Goal: Task Accomplishment & Management: Complete application form

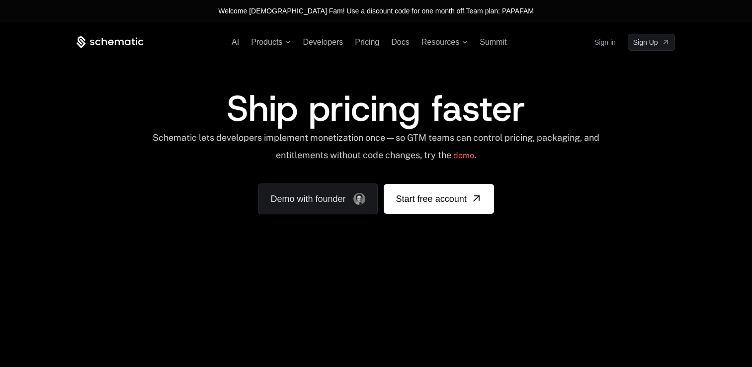
click at [612, 42] on link "Sign in" at bounding box center [604, 42] width 21 height 16
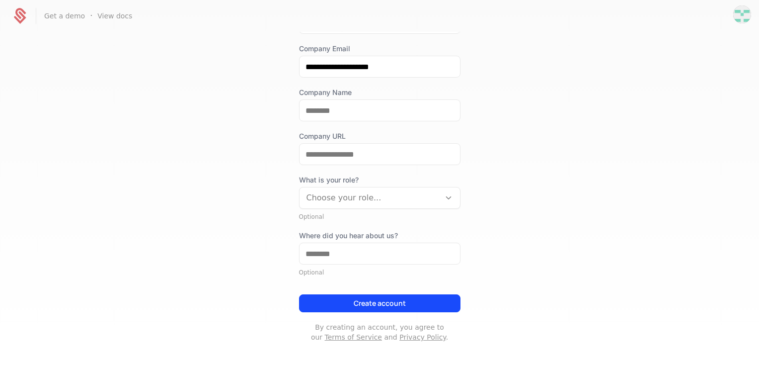
scroll to position [105, 0]
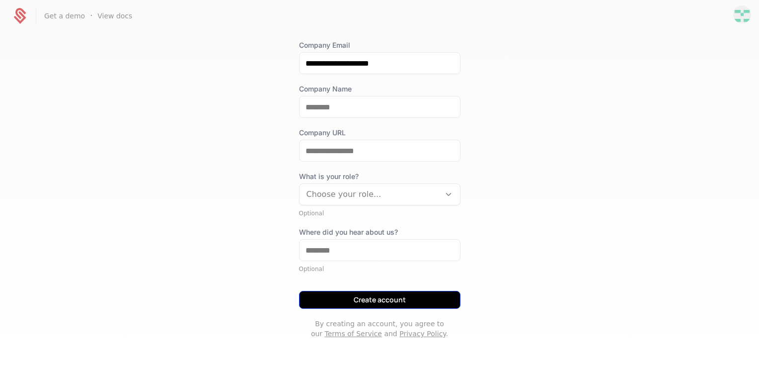
click at [380, 294] on button "Create account" at bounding box center [379, 300] width 161 height 18
